Goal: Transaction & Acquisition: Purchase product/service

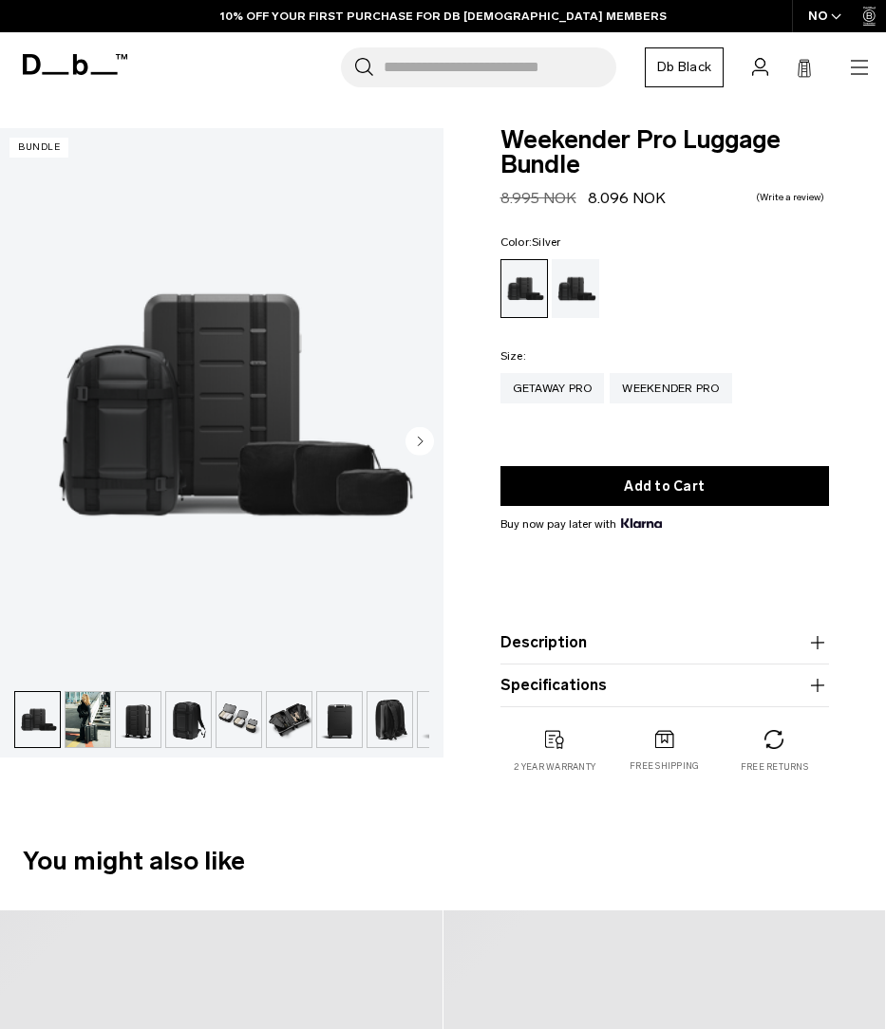
click at [425, 440] on circle "Next slide" at bounding box center [419, 440] width 28 height 28
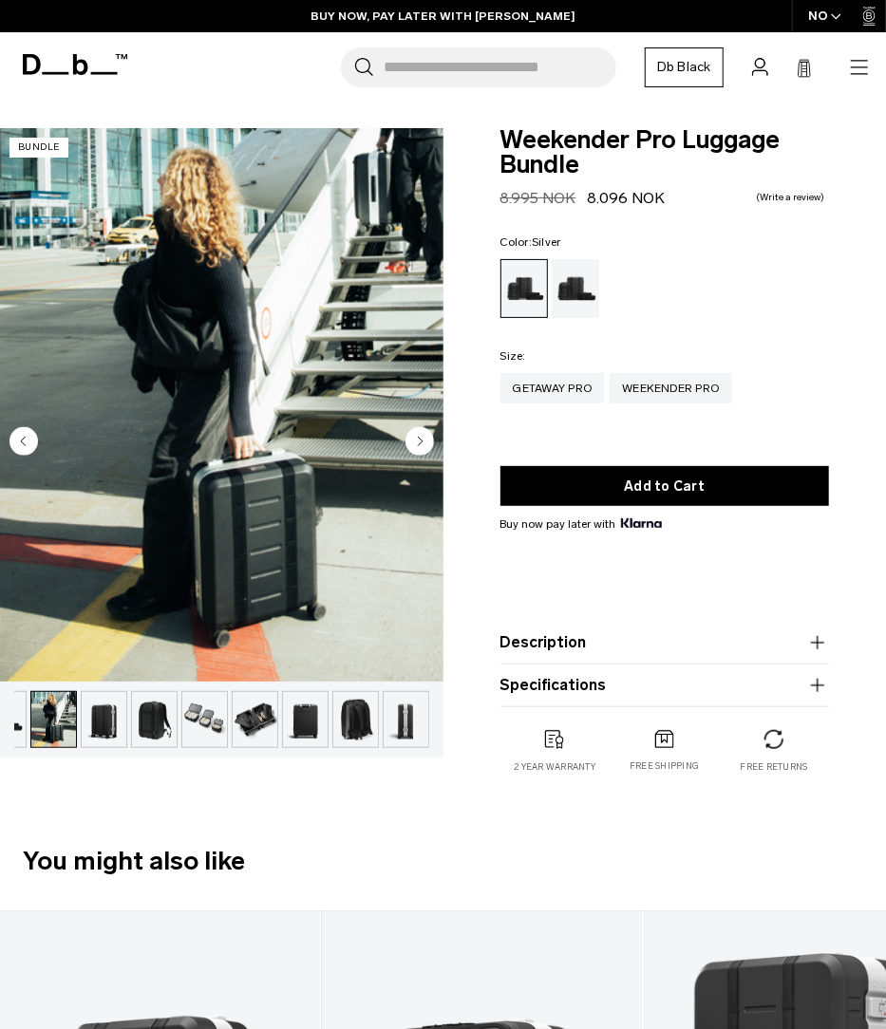
click at [373, 866] on h2 "You might also like" at bounding box center [443, 861] width 840 height 39
click at [67, 726] on img "button" at bounding box center [53, 719] width 45 height 55
click at [452, 408] on div "Weekender Pro Luggage Bundle Regular price 8.995 NOK 8.096 NOK 0.0 star rating …" at bounding box center [664, 470] width 443 height 684
click at [411, 442] on circle "Next slide" at bounding box center [419, 440] width 28 height 28
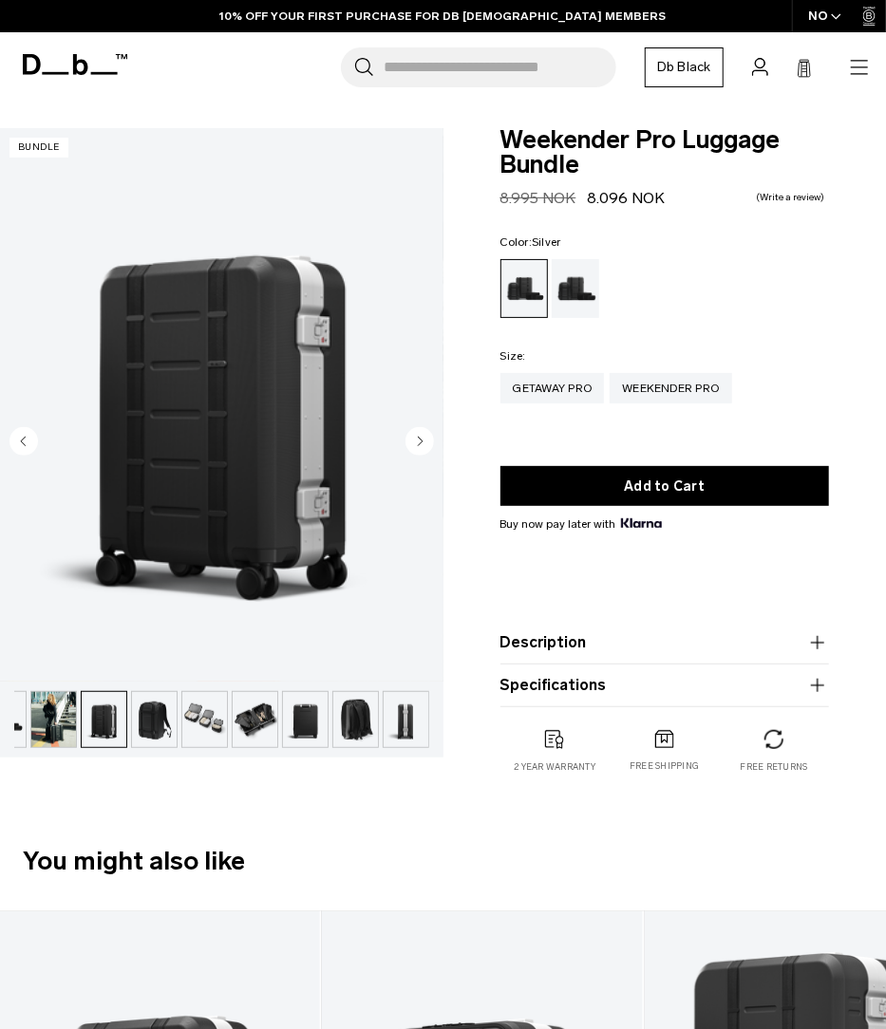
click at [411, 442] on circle "Next slide" at bounding box center [419, 440] width 28 height 28
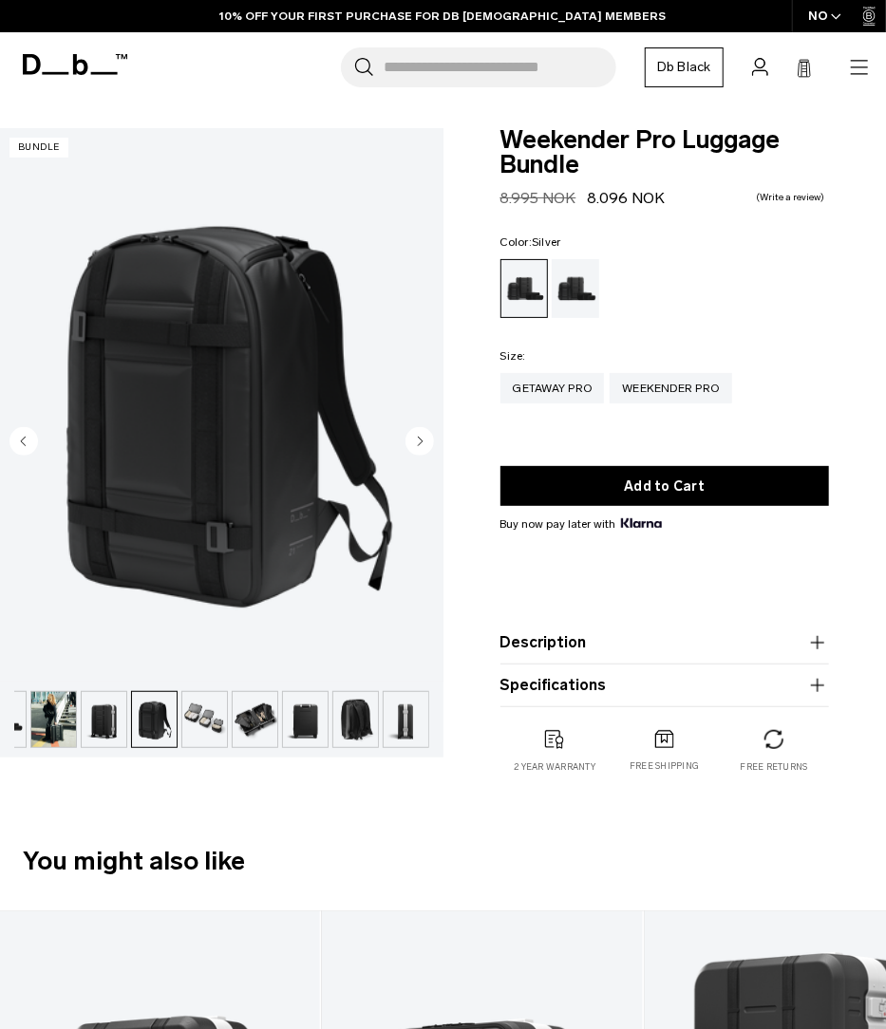
click at [411, 442] on circle "Next slide" at bounding box center [419, 440] width 28 height 28
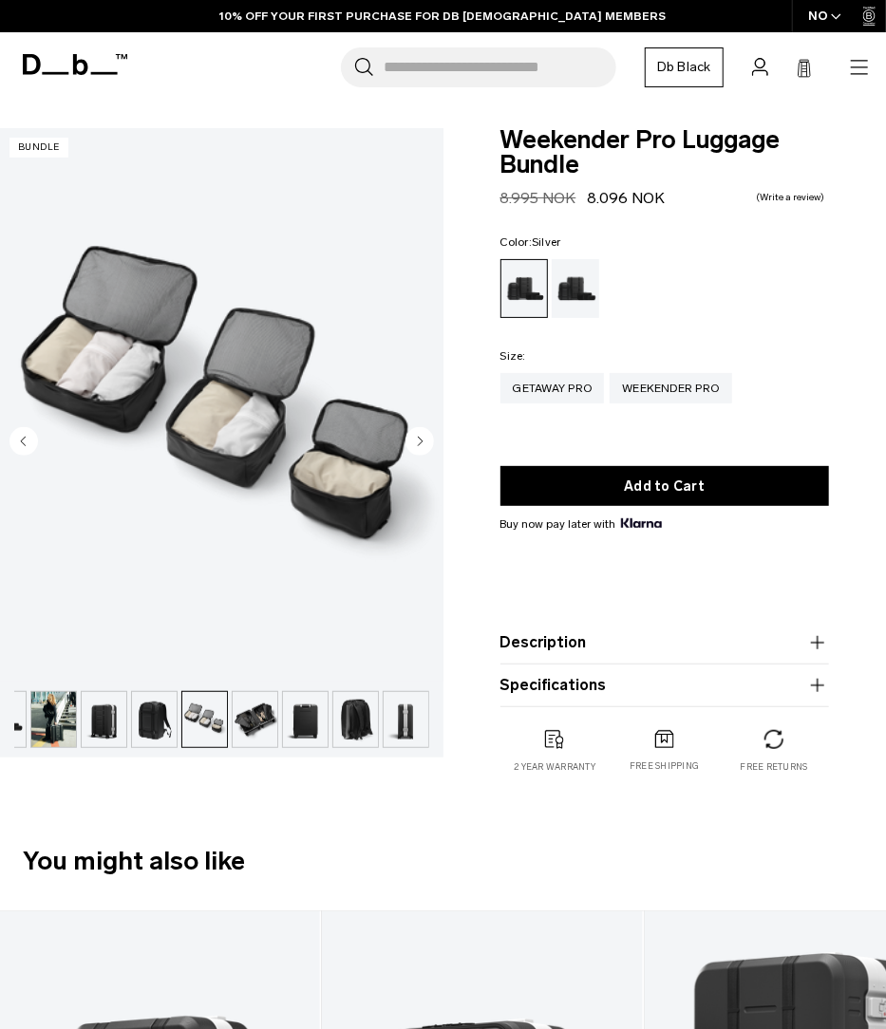
click at [411, 442] on circle "Next slide" at bounding box center [419, 440] width 28 height 28
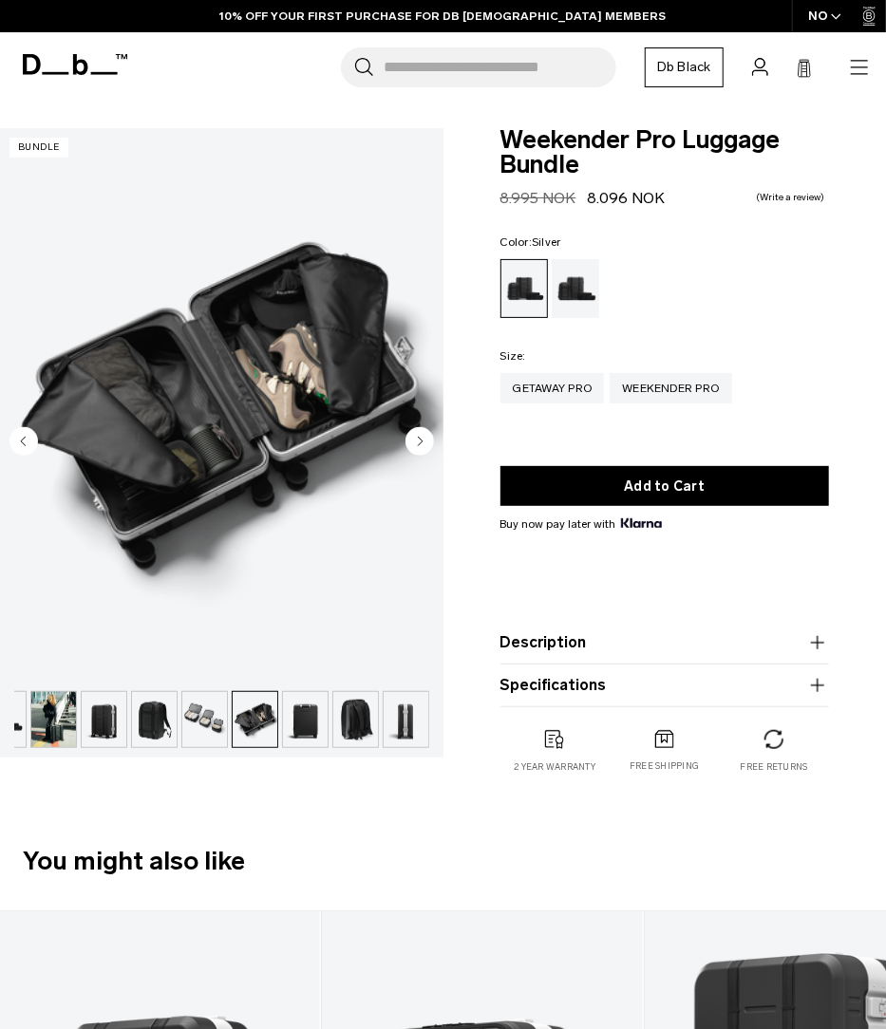
click at [411, 442] on circle "Next slide" at bounding box center [419, 440] width 28 height 28
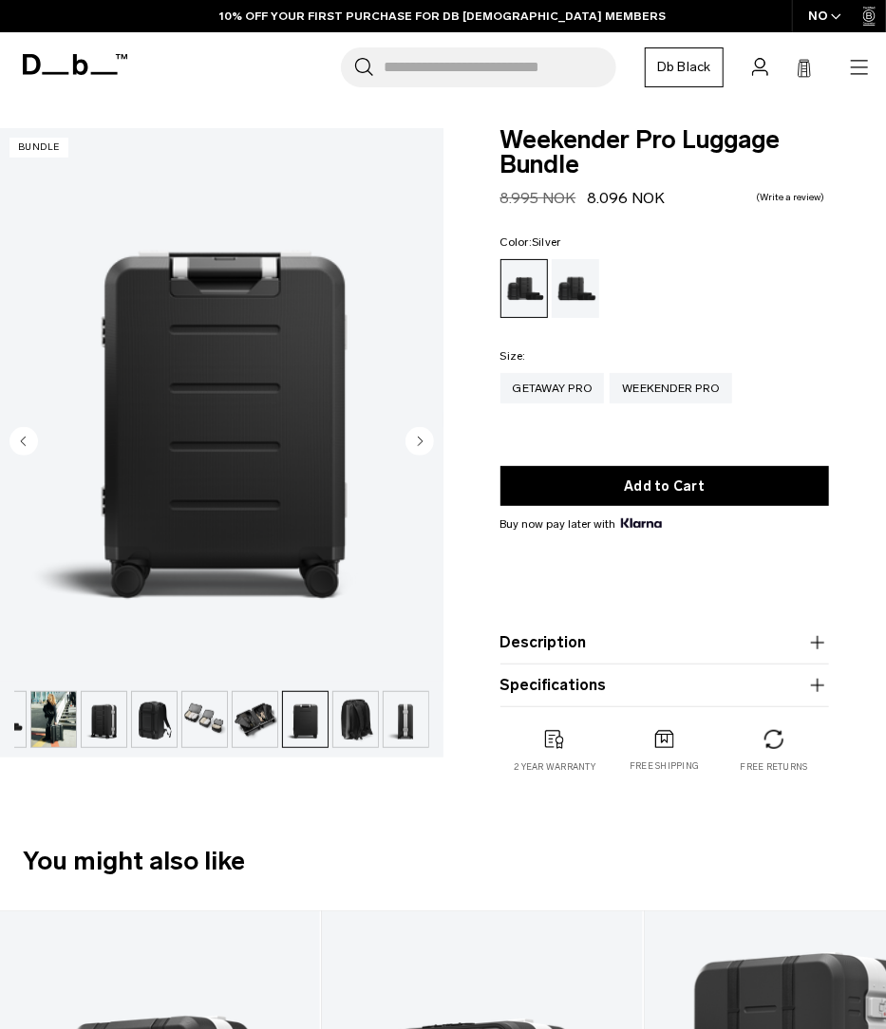
click at [420, 440] on icon "Next slide" at bounding box center [420, 441] width 5 height 9
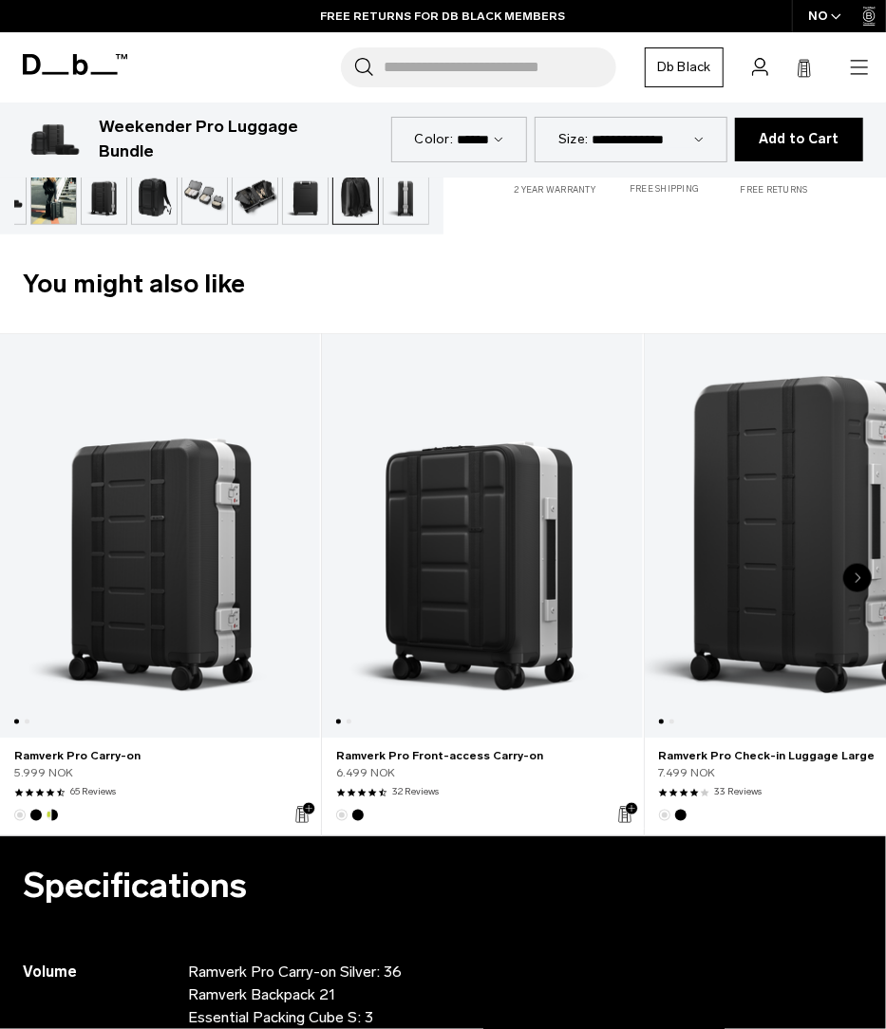
click at [648, 132] on select "**********" at bounding box center [648, 139] width 112 height 16
click at [502, 330] on div "You might also like Add to Cart Ramverk Pro Carry-on 5.999 NOK 4.5 star rating …" at bounding box center [443, 551] width 886 height 573
click at [103, 77] on span at bounding box center [75, 65] width 104 height 45
click at [851, 58] on icon "button" at bounding box center [859, 67] width 23 height 23
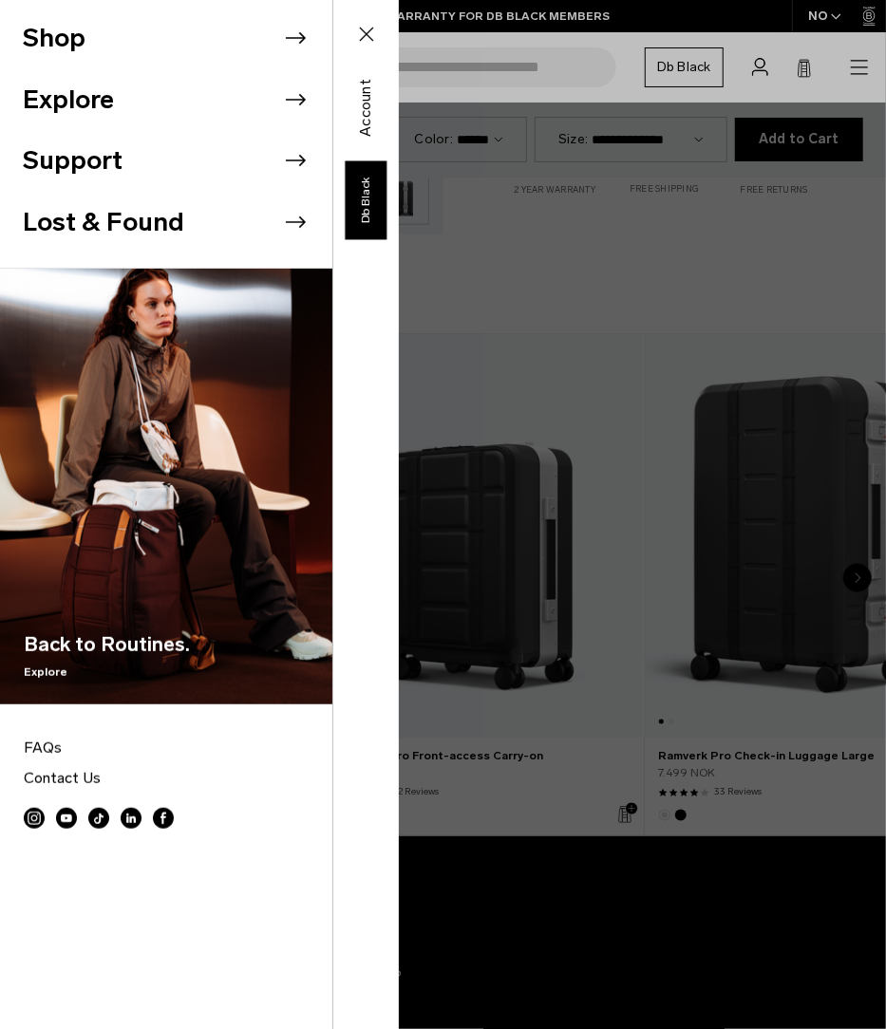
click at [274, 39] on li "Shop" at bounding box center [178, 39] width 310 height 62
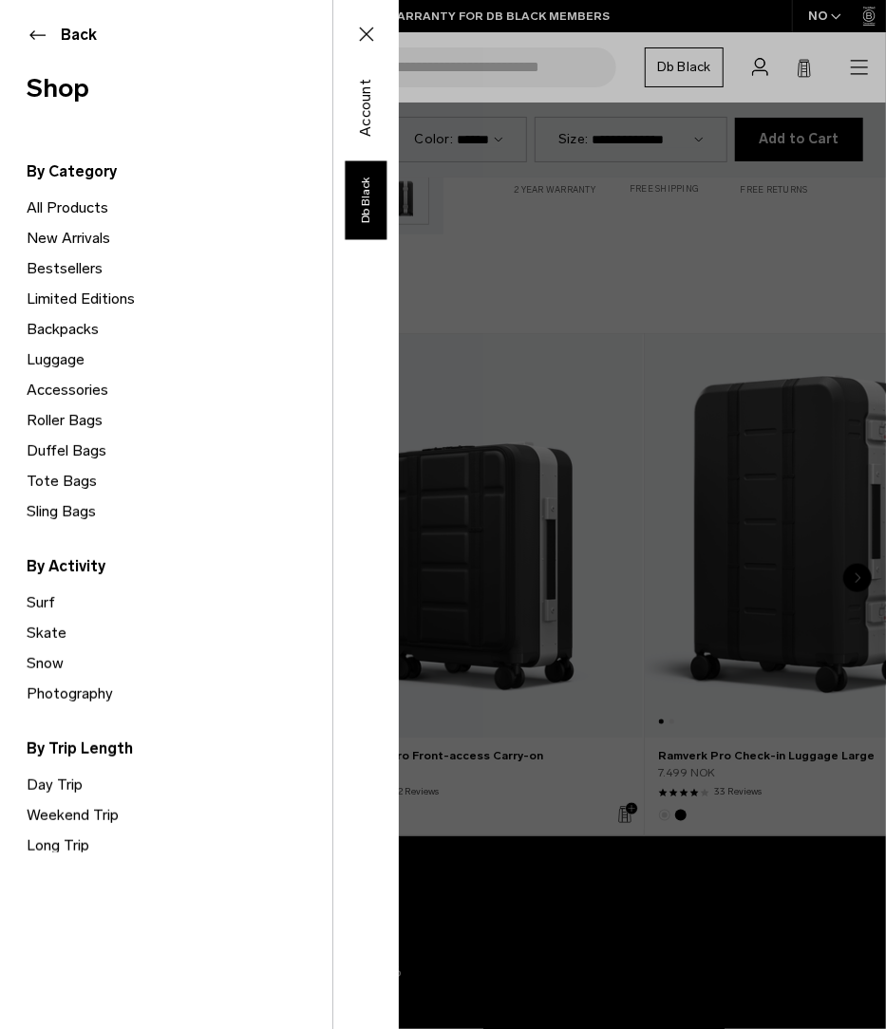
click at [45, 352] on link "Luggage" at bounding box center [180, 360] width 306 height 30
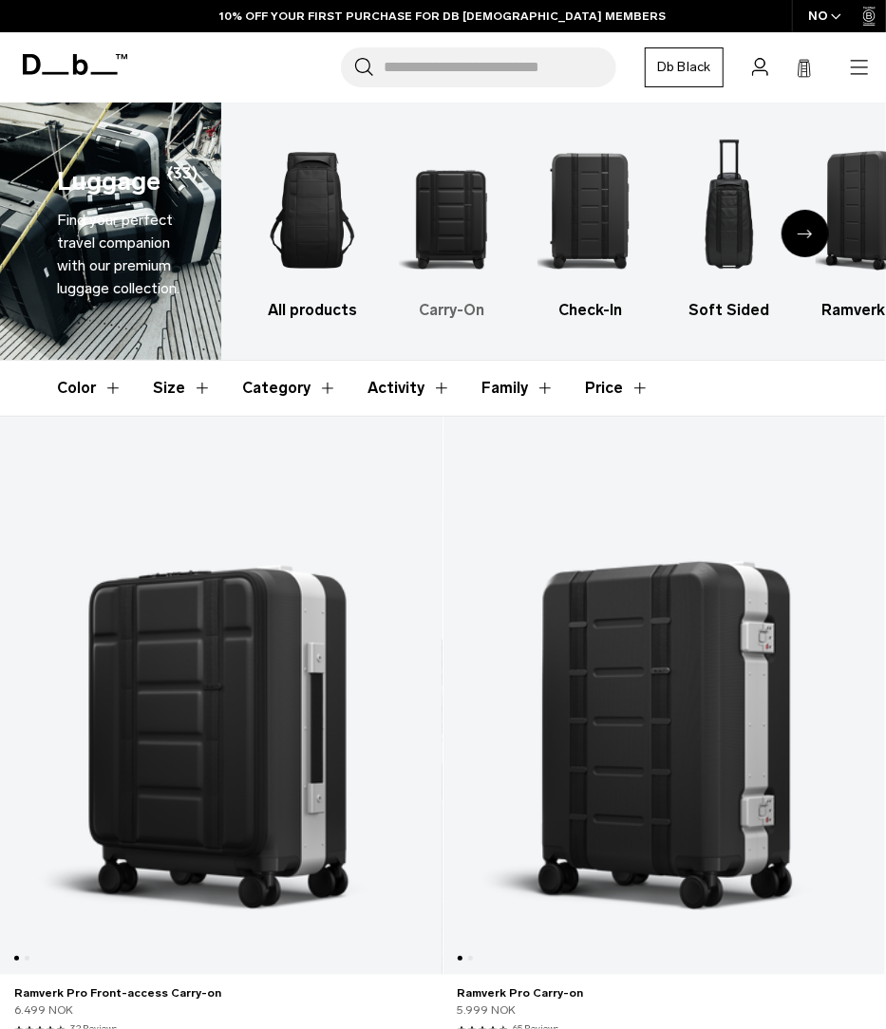
click at [469, 269] on img "2 / 6" at bounding box center [451, 210] width 105 height 159
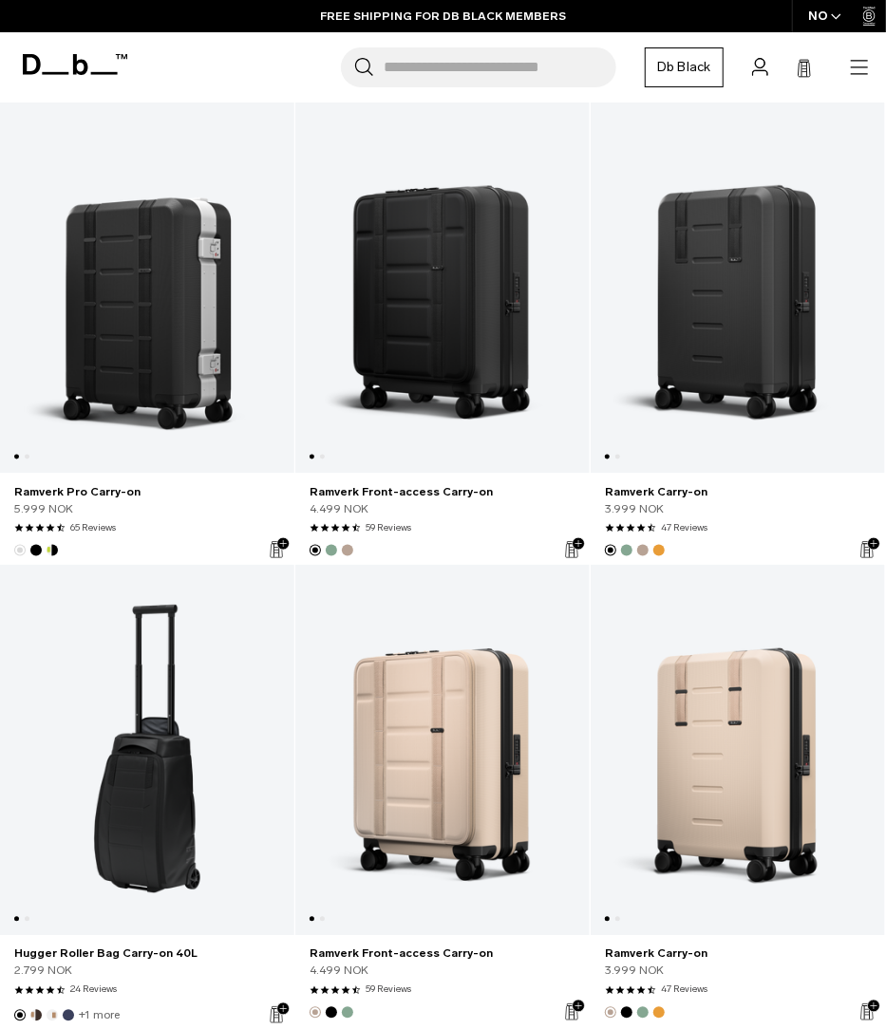
scroll to position [767, 0]
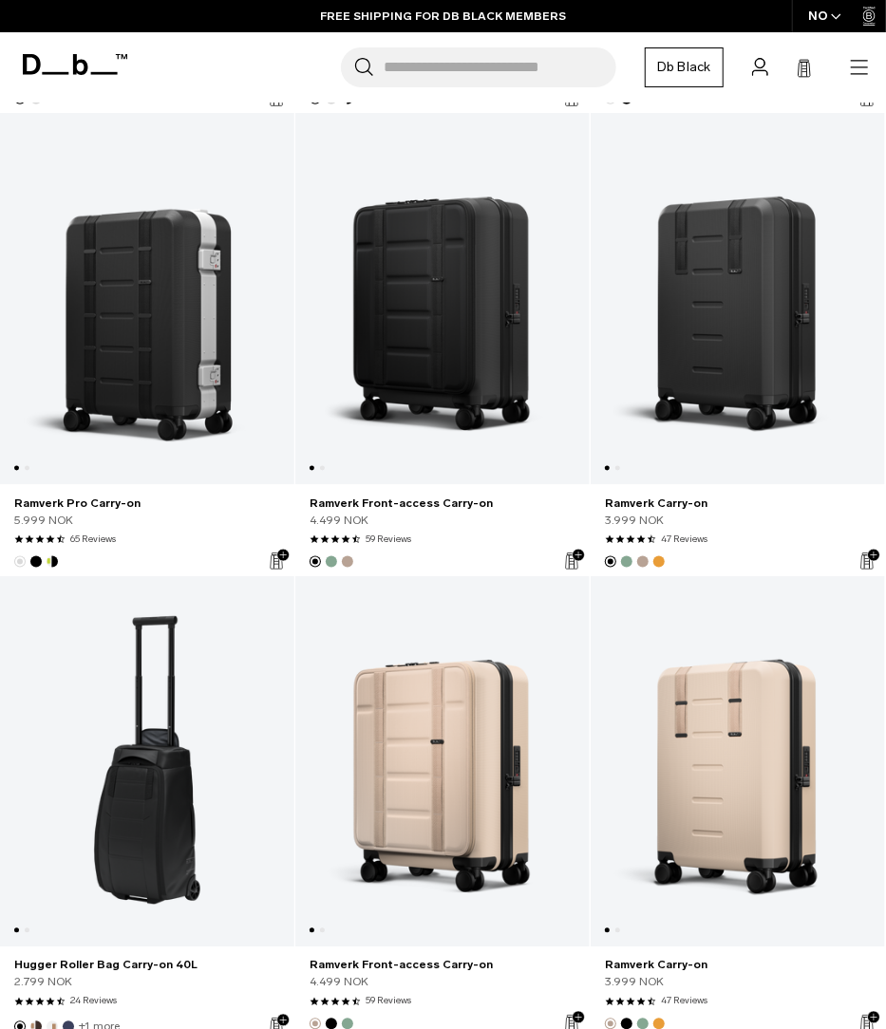
click at [747, 371] on link "Ramverk Carry-on" at bounding box center [738, 299] width 294 height 372
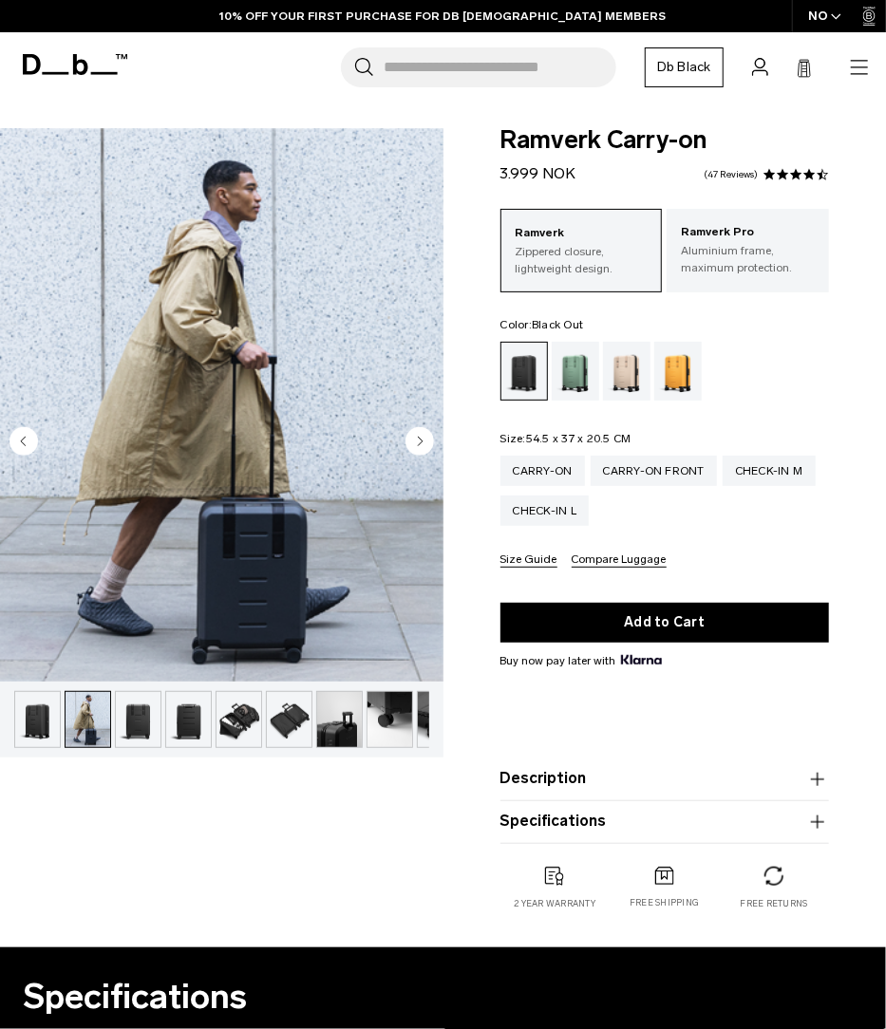
scroll to position [0, 50]
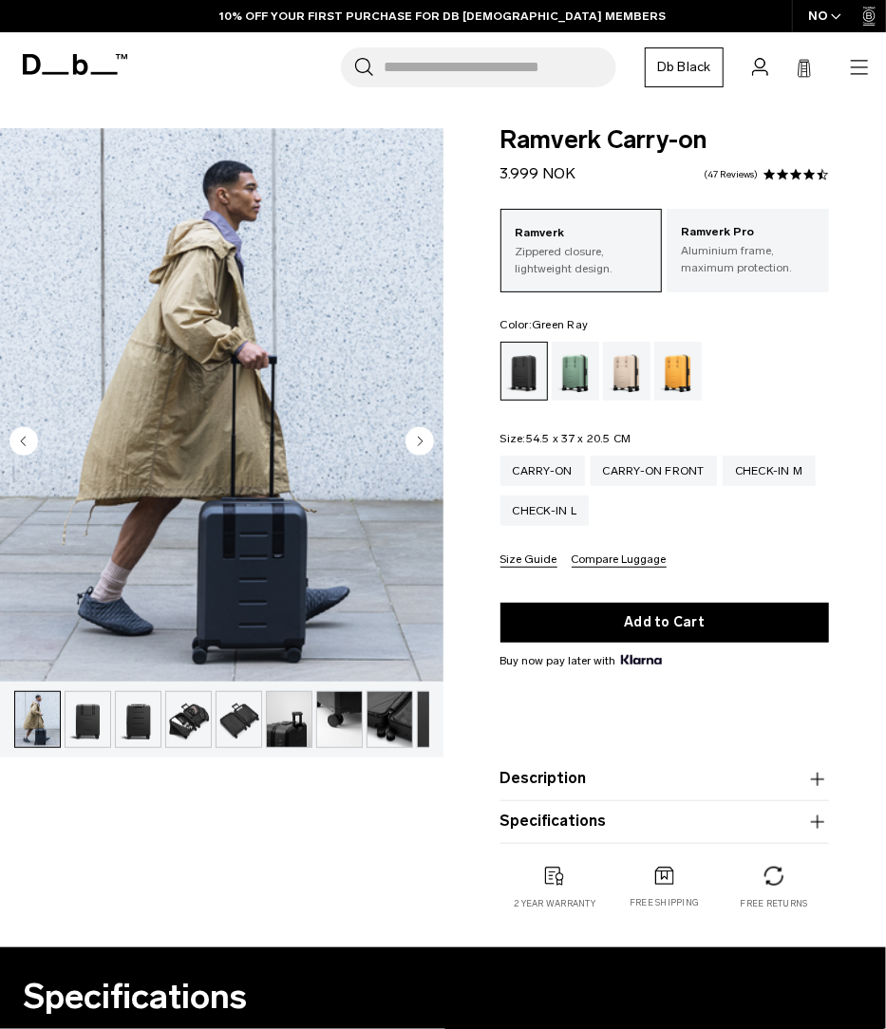
click at [577, 348] on div "Green Ray" at bounding box center [576, 371] width 48 height 59
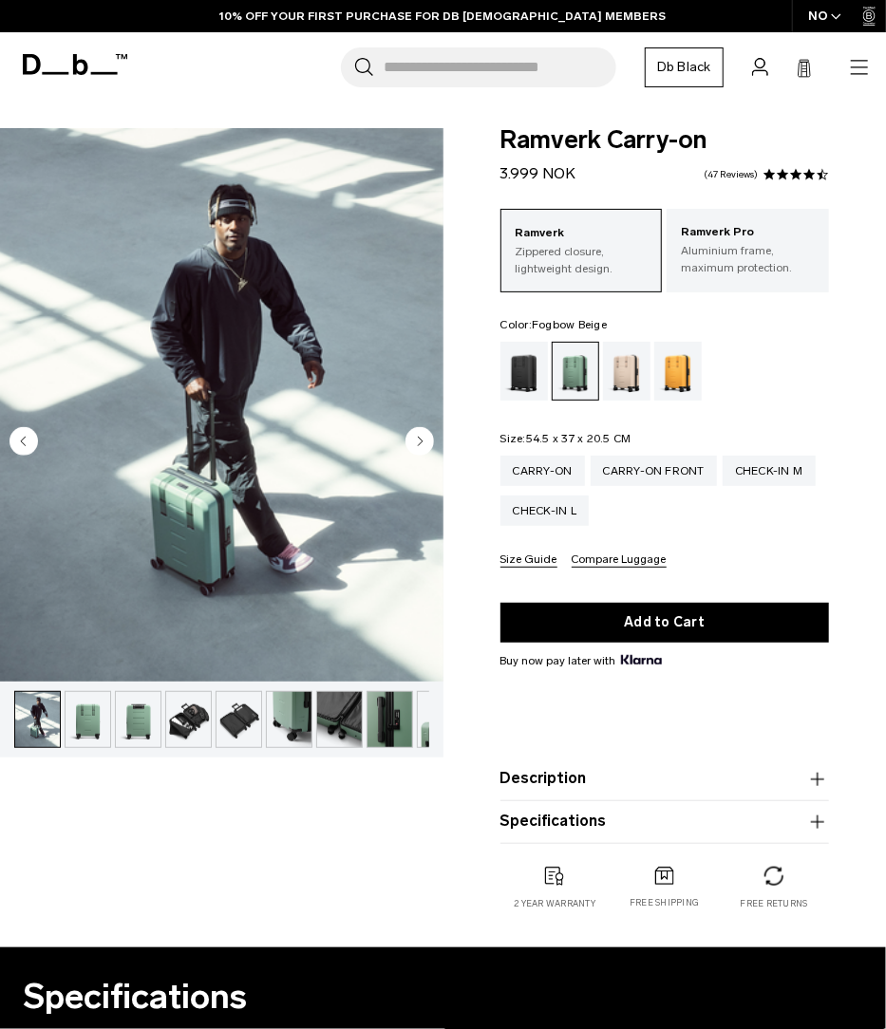
click at [624, 366] on div "Fogbow Beige" at bounding box center [627, 371] width 48 height 59
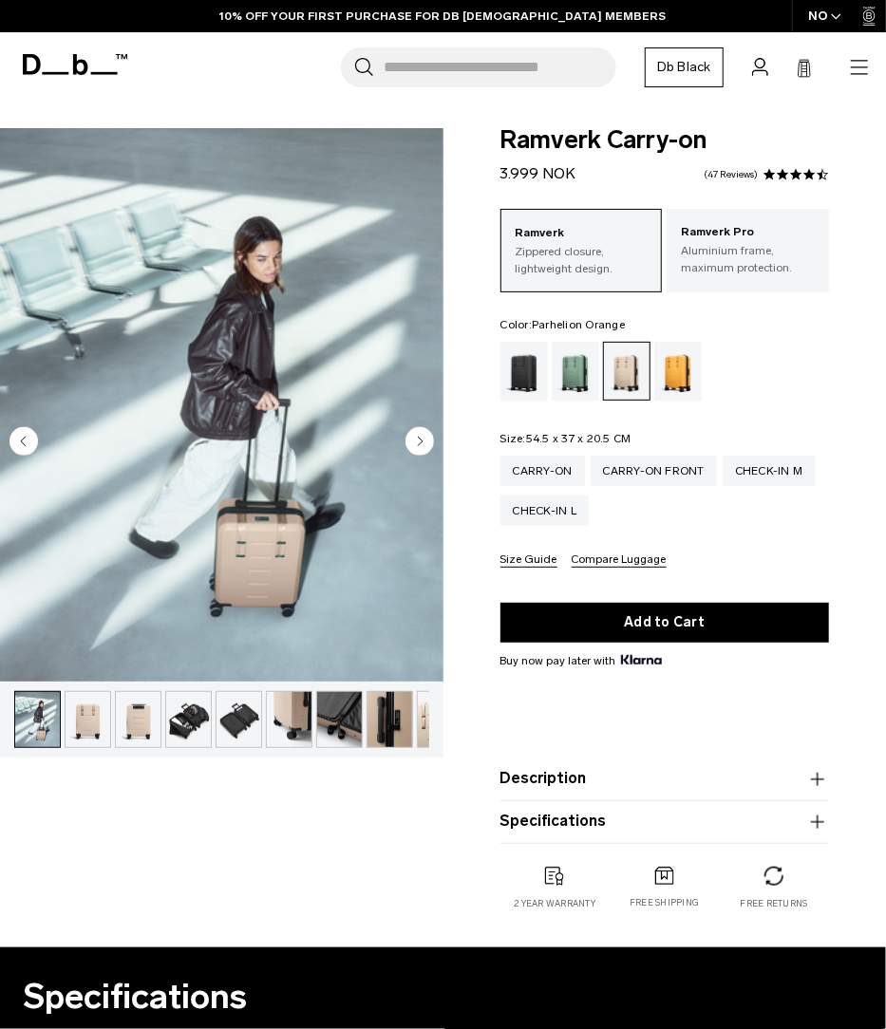
click at [690, 375] on div "Parhelion Orange" at bounding box center [678, 371] width 48 height 59
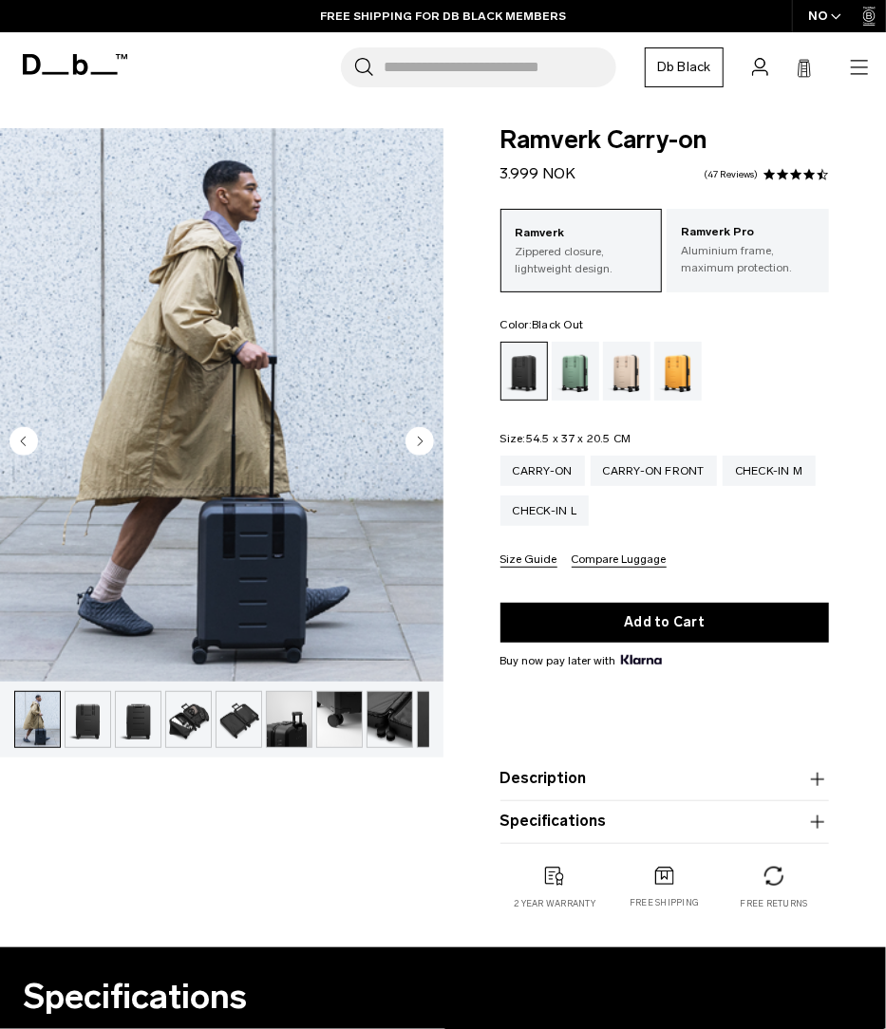
click at [212, 62] on div "Search for Bags, Luggage... Search Close Trending Products All Products Hugger …" at bounding box center [505, 67] width 732 height 40
click at [294, 65] on div "Search for Bags, Luggage... Search Close Trending Products All Products Hugger …" at bounding box center [505, 67] width 732 height 40
